Goal: Information Seeking & Learning: Check status

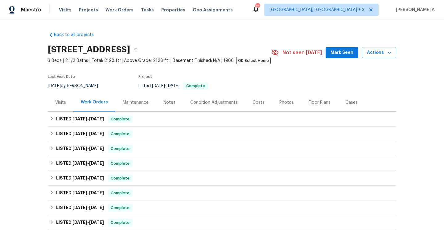
click at [64, 104] on div "Visits" at bounding box center [60, 103] width 11 height 6
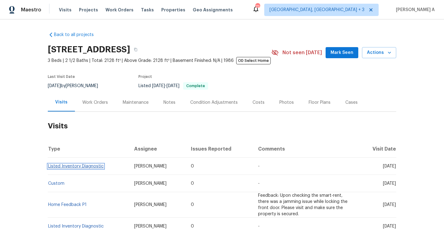
click at [100, 165] on link "Listed Inventory Diagnostic" at bounding box center [75, 166] width 55 height 4
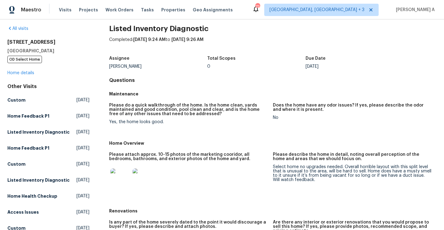
scroll to position [5, 0]
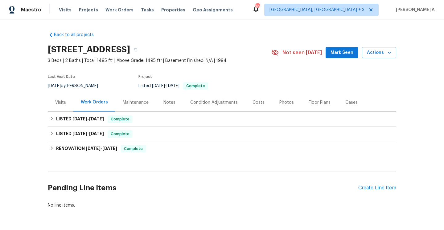
click at [63, 105] on div "Visits" at bounding box center [61, 102] width 26 height 18
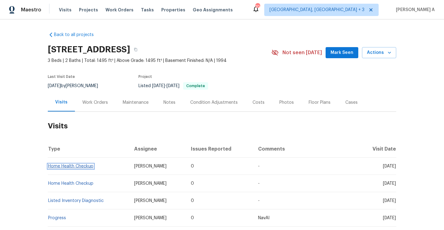
click at [91, 166] on link "Home Health Checkup" at bounding box center [70, 166] width 45 height 4
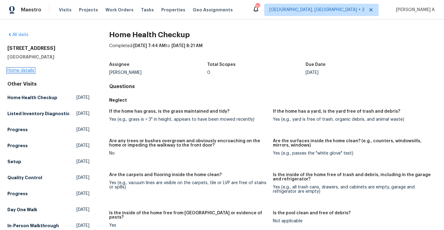
click at [31, 71] on link "Home details" at bounding box center [20, 70] width 27 height 4
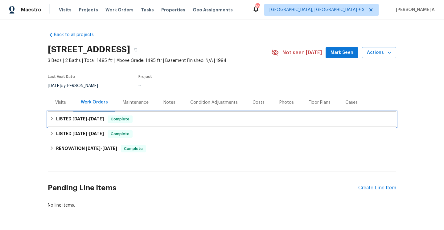
click at [137, 121] on div "LISTED [DATE] - [DATE] Complete" at bounding box center [222, 119] width 345 height 7
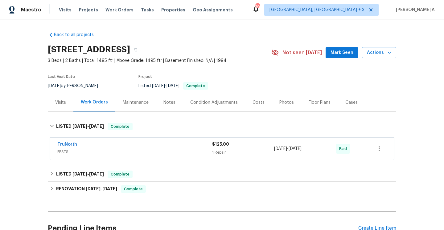
click at [145, 150] on span "PESTS" at bounding box center [134, 152] width 155 height 6
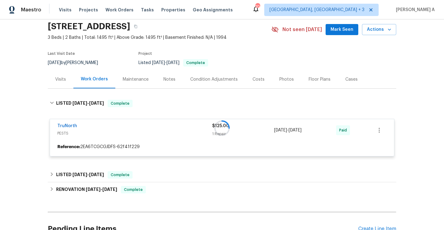
scroll to position [30, 0]
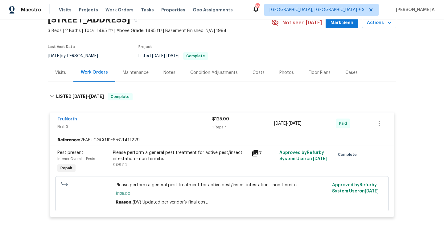
click at [145, 123] on div "TruNorth" at bounding box center [134, 119] width 155 height 7
